Goal: Find specific page/section: Find specific page/section

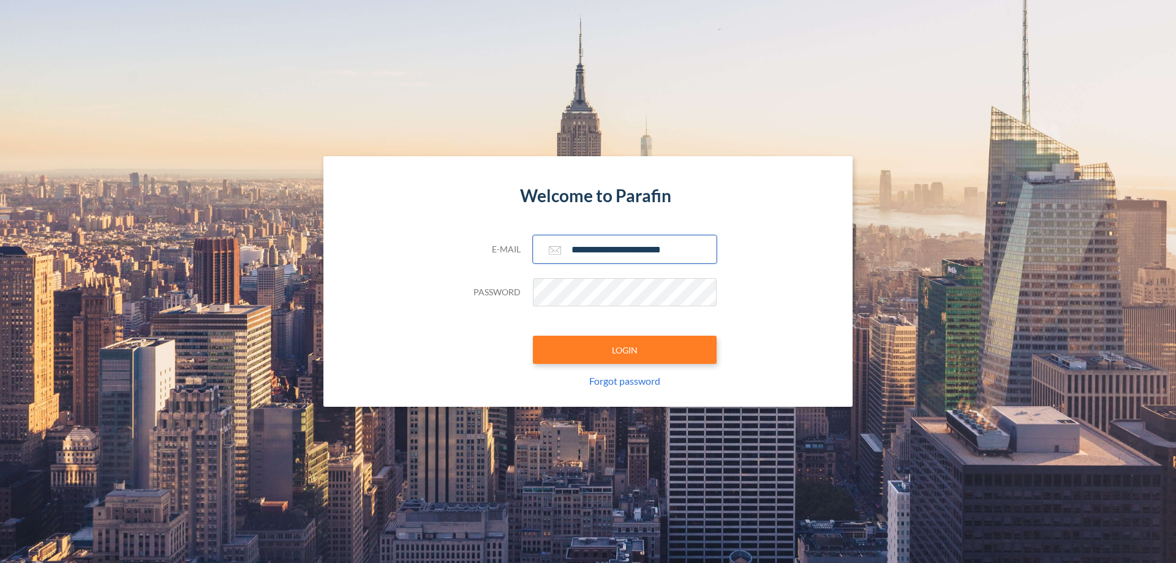
type input "**********"
click at [625, 350] on button "LOGIN" at bounding box center [625, 350] width 184 height 28
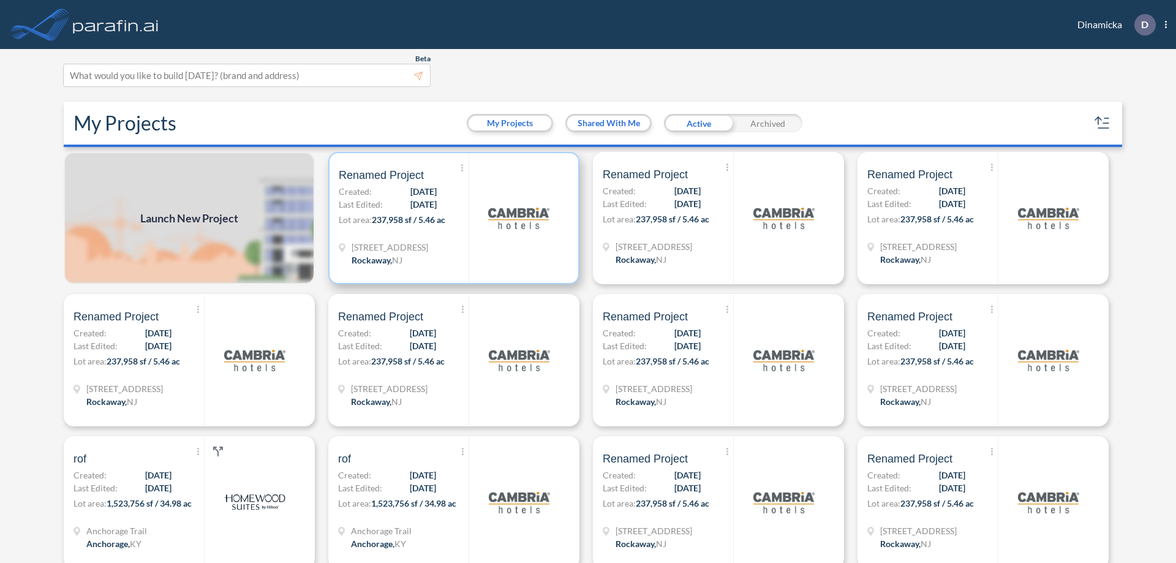
scroll to position [3, 0]
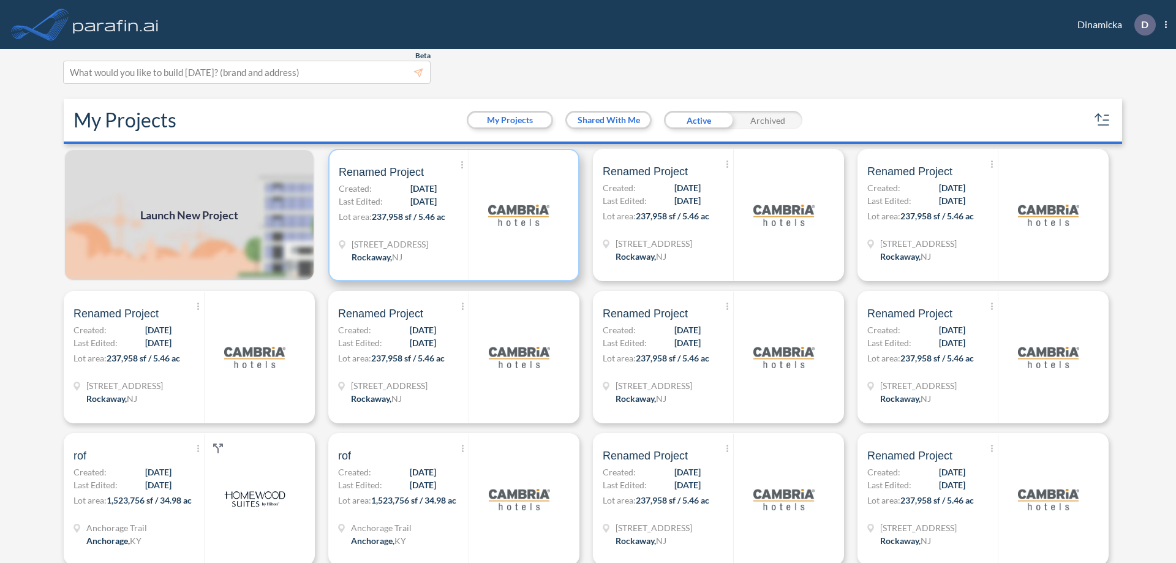
click at [452, 215] on p "Lot area: 237,958 sf / 5.46 ac" at bounding box center [404, 219] width 130 height 18
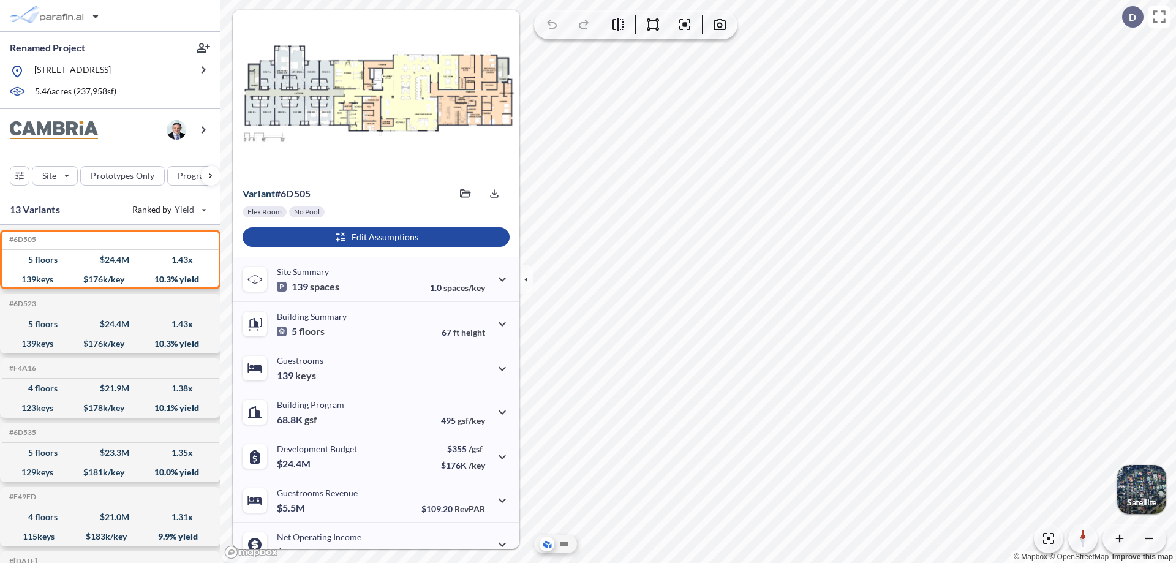
scroll to position [62, 0]
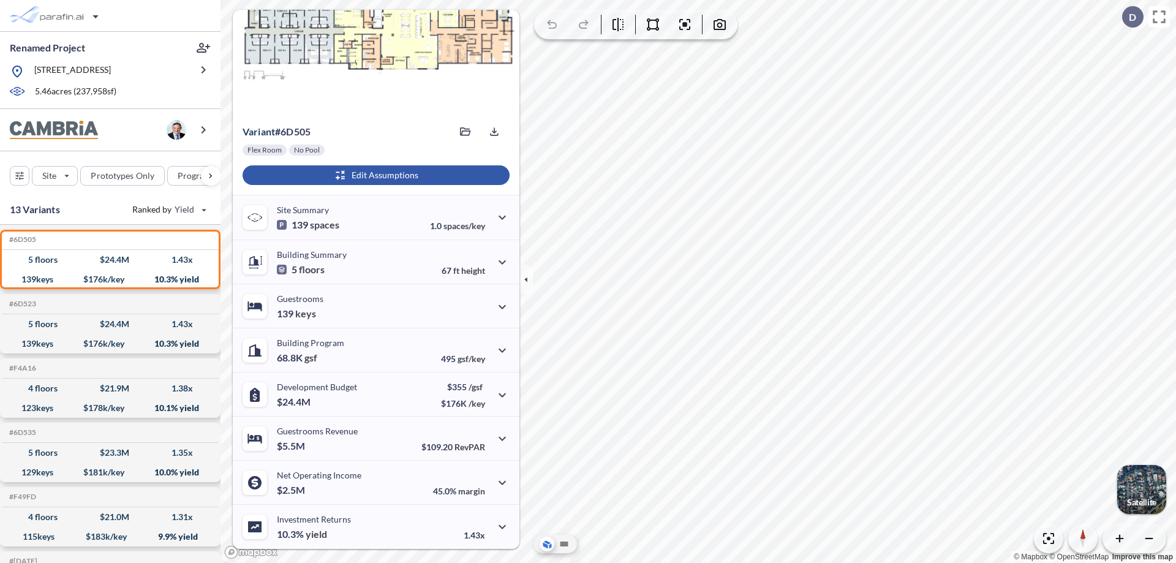
click at [374, 175] on div "button" at bounding box center [376, 175] width 267 height 20
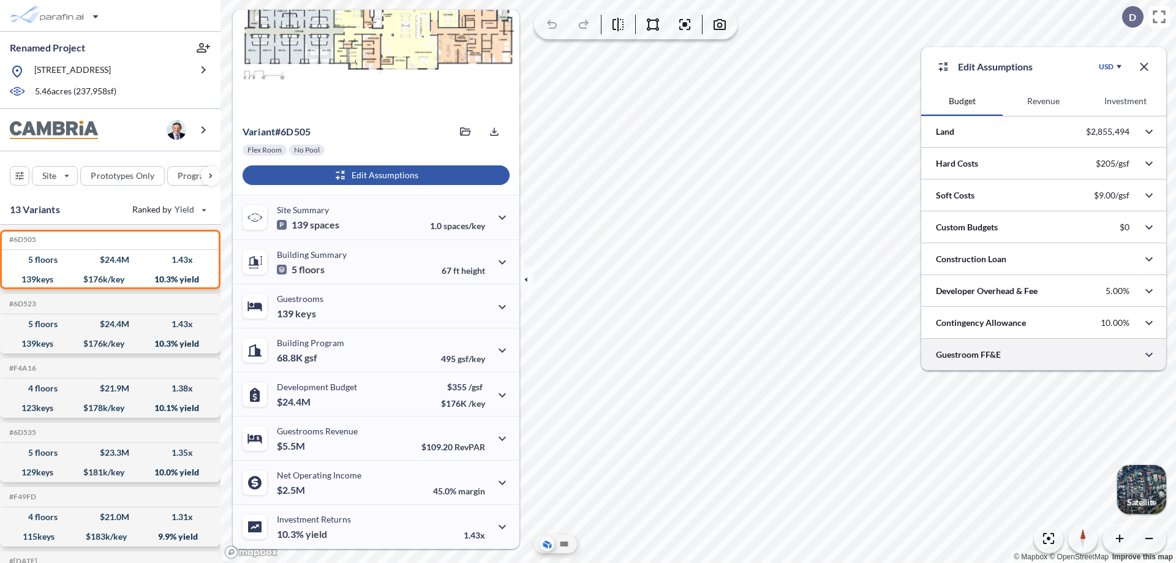
click at [1044, 355] on div at bounding box center [1044, 354] width 245 height 31
